Goal: Use online tool/utility: Utilize a website feature to perform a specific function

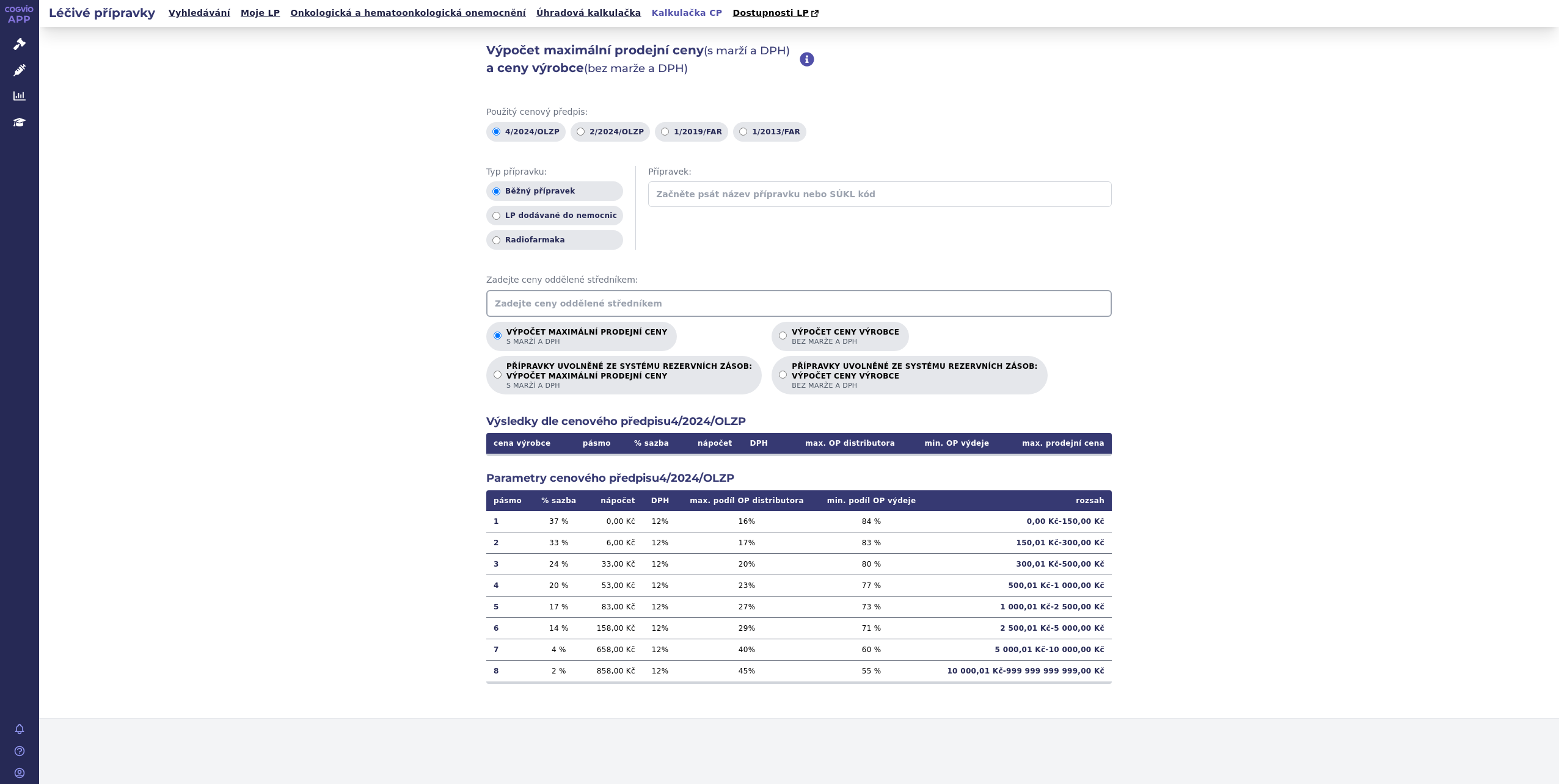
click at [513, 308] on input "text" at bounding box center [799, 303] width 626 height 27
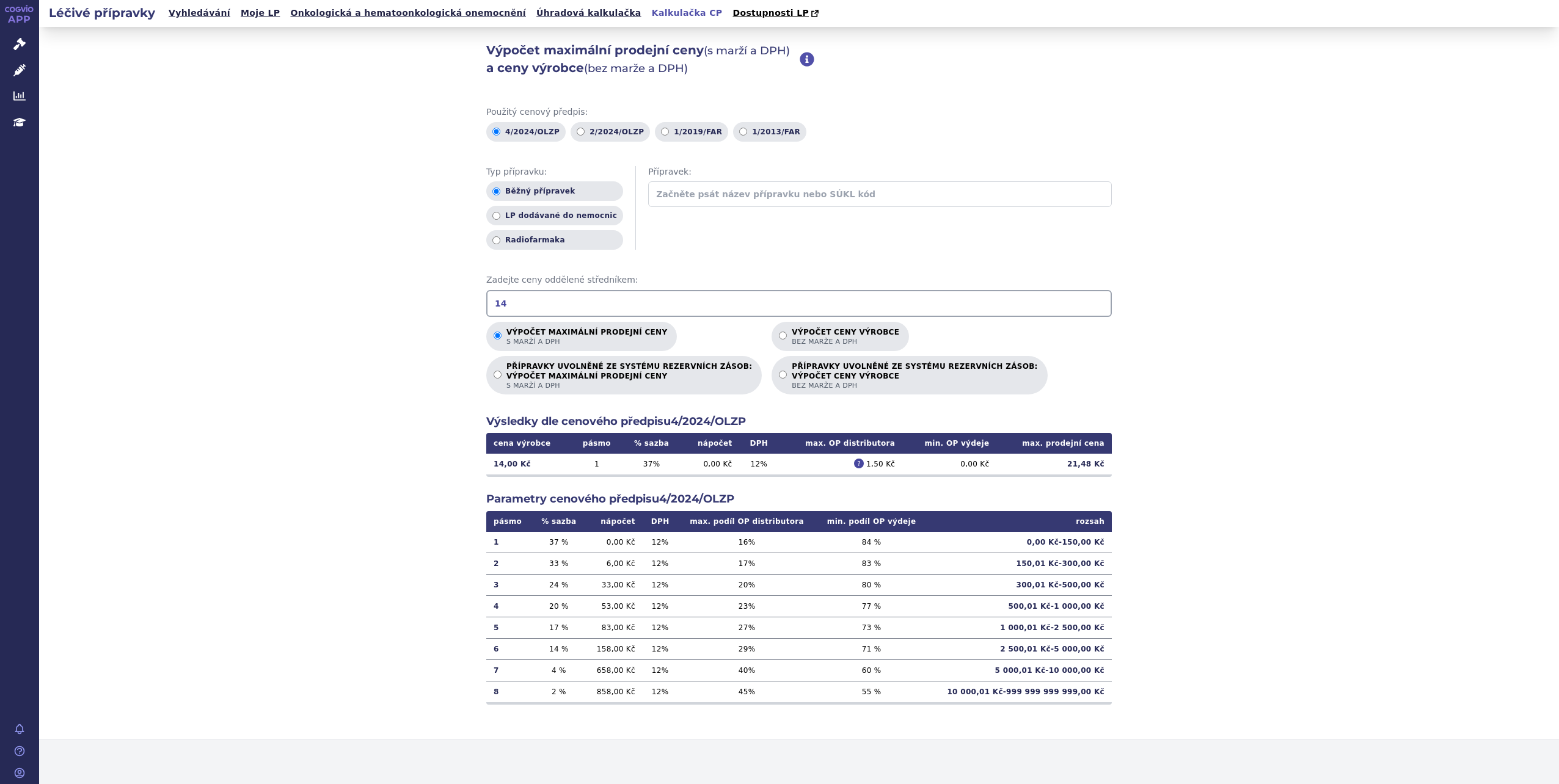
type input "1"
type input "5879"
